Goal: Transaction & Acquisition: Purchase product/service

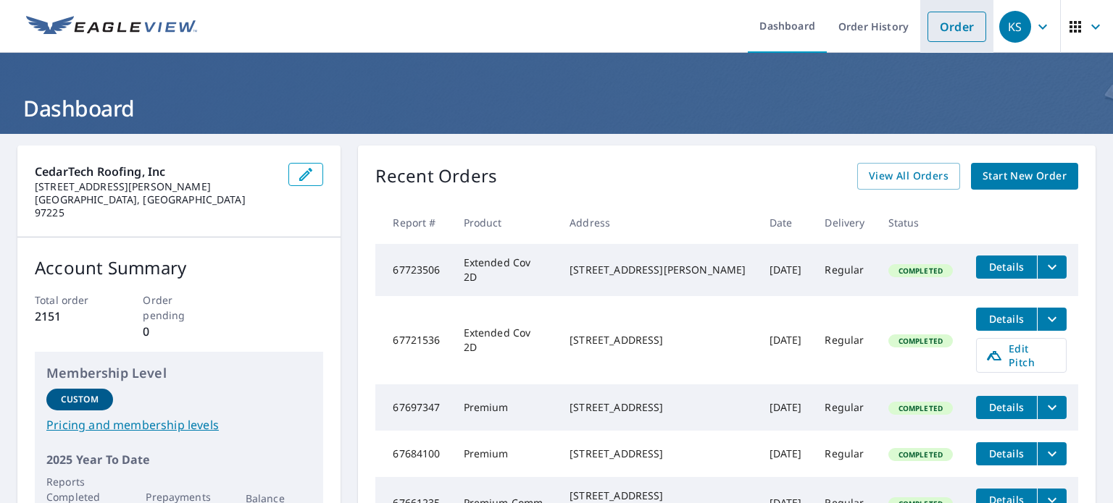
click at [945, 41] on li "Order" at bounding box center [956, 26] width 73 height 53
click at [953, 27] on link "Order" at bounding box center [956, 27] width 59 height 30
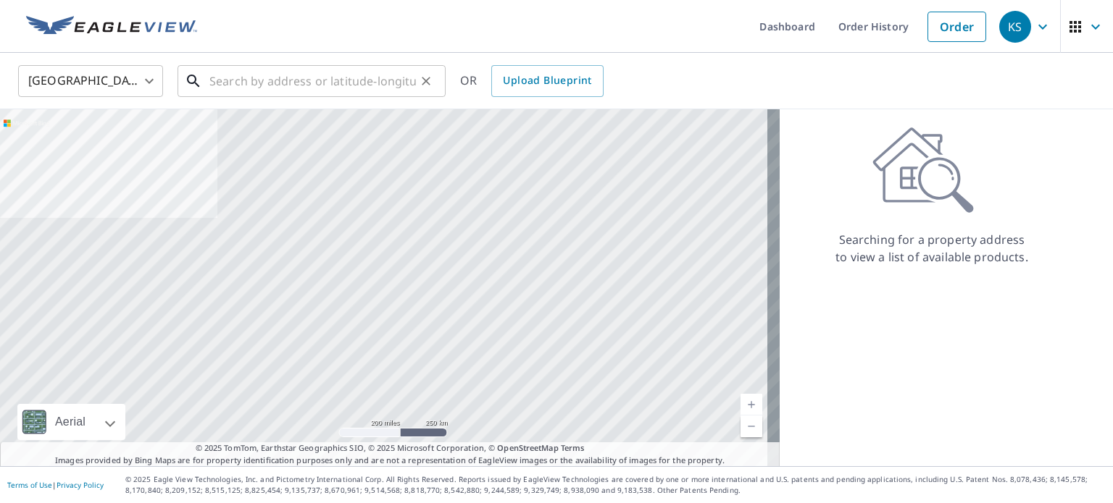
click at [359, 88] on input "text" at bounding box center [312, 81] width 206 height 41
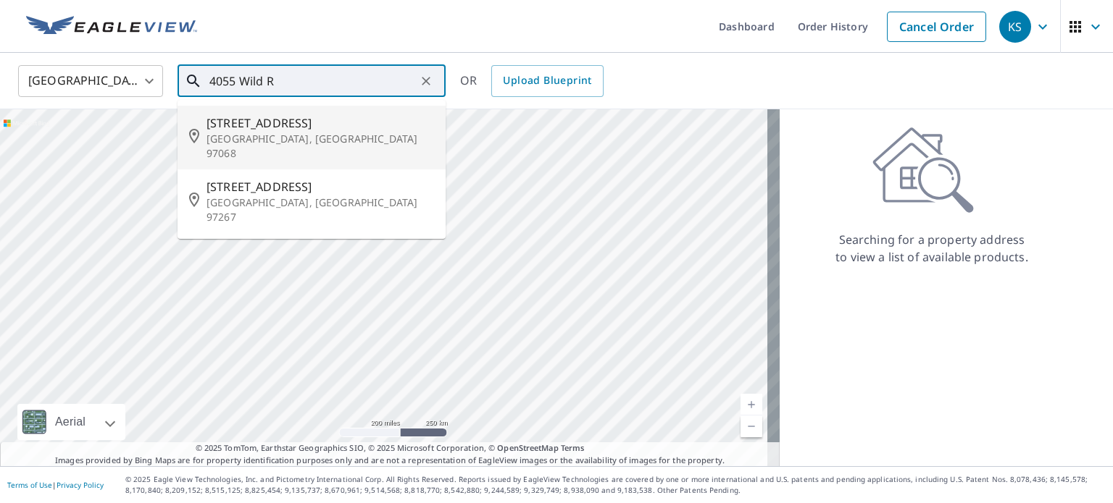
click at [330, 125] on span "[STREET_ADDRESS]" at bounding box center [319, 122] width 227 height 17
type input "[STREET_ADDRESS][PERSON_NAME]"
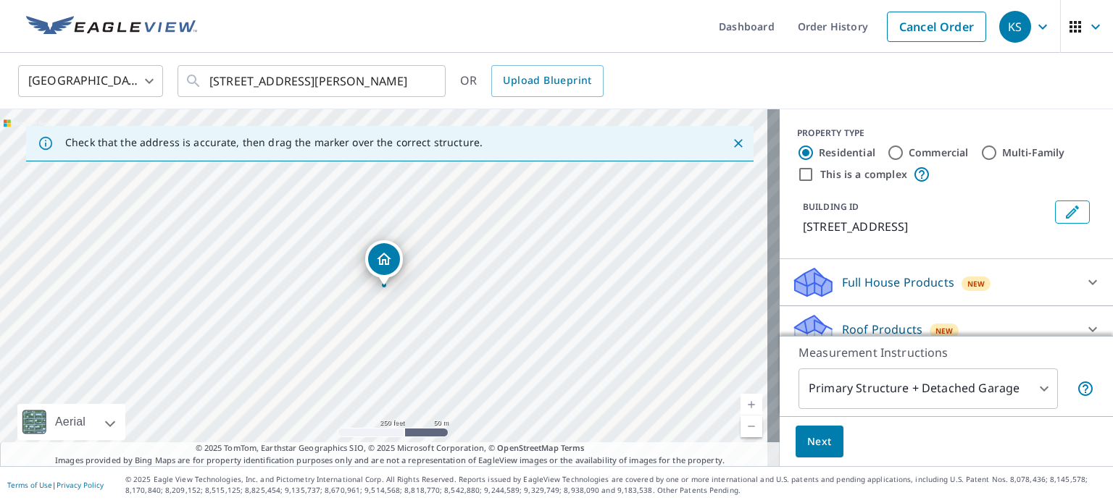
scroll to position [72, 0]
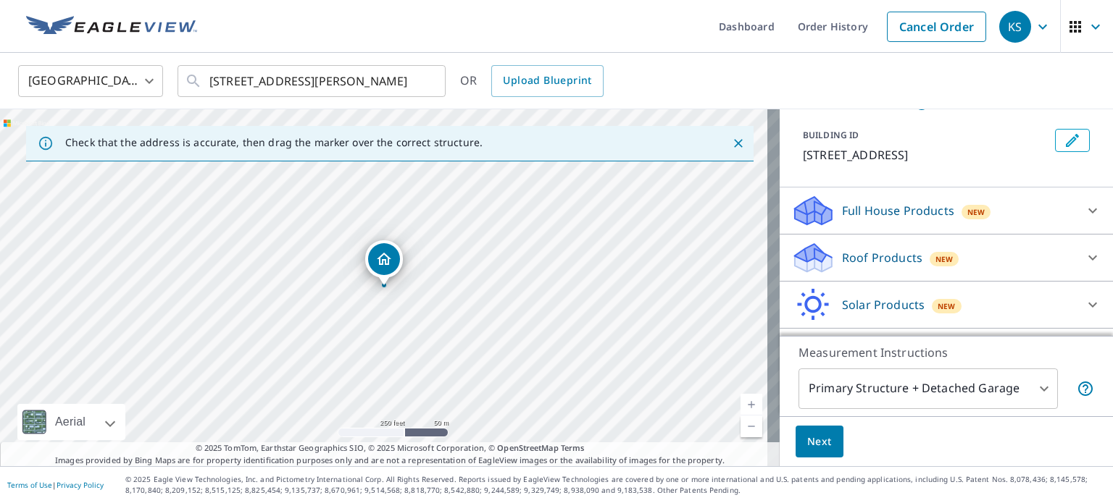
click at [1084, 254] on icon at bounding box center [1092, 257] width 17 height 17
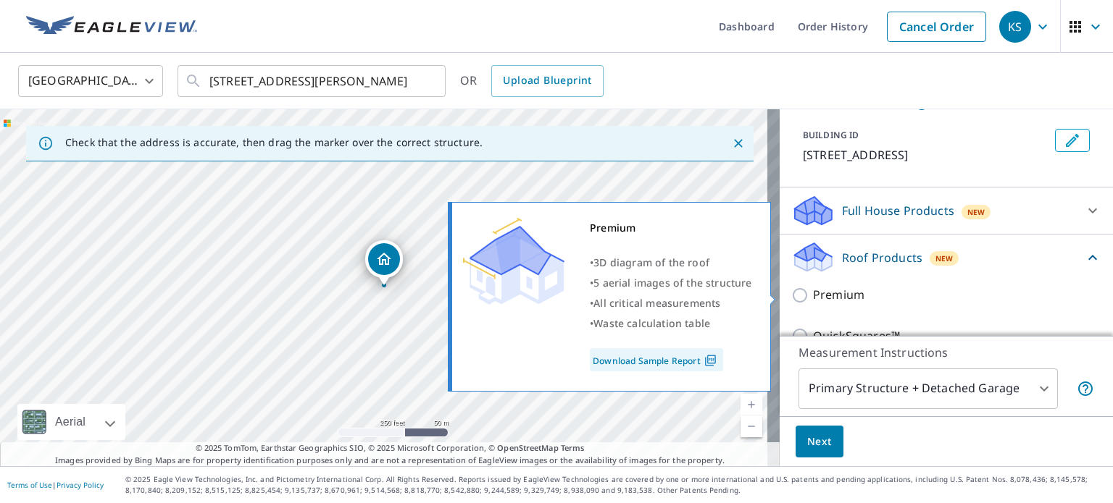
click at [822, 291] on p "Premium" at bounding box center [838, 295] width 51 height 18
click at [813, 291] on input "Premium" at bounding box center [802, 295] width 22 height 17
checkbox input "true"
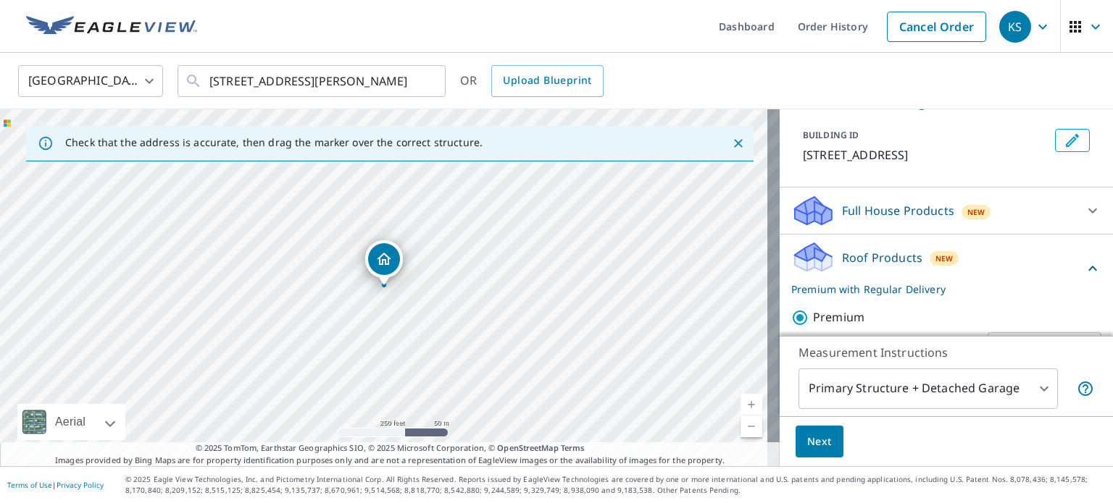
click at [807, 441] on span "Next" at bounding box center [819, 442] width 25 height 18
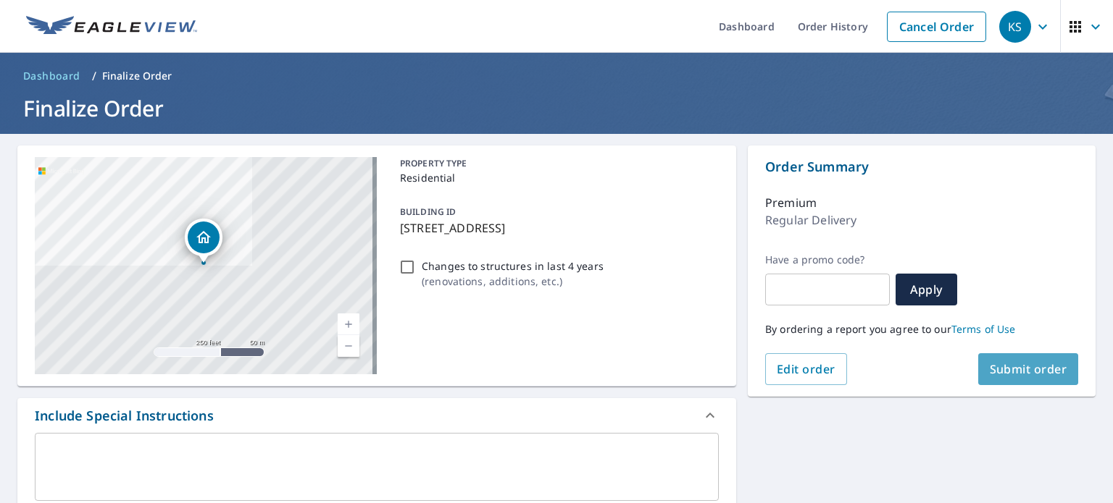
click at [997, 369] on span "Submit order" at bounding box center [1028, 369] width 78 height 16
checkbox input "true"
